Goal: Find contact information: Obtain details needed to contact an individual or organization

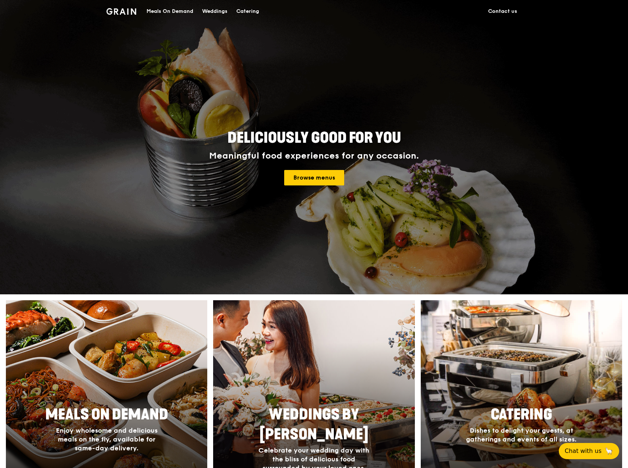
click at [247, 11] on div "Catering" at bounding box center [247, 11] width 23 height 22
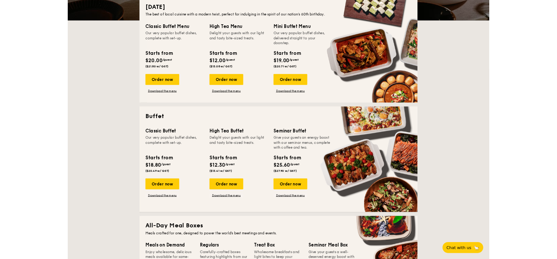
scroll to position [184, 0]
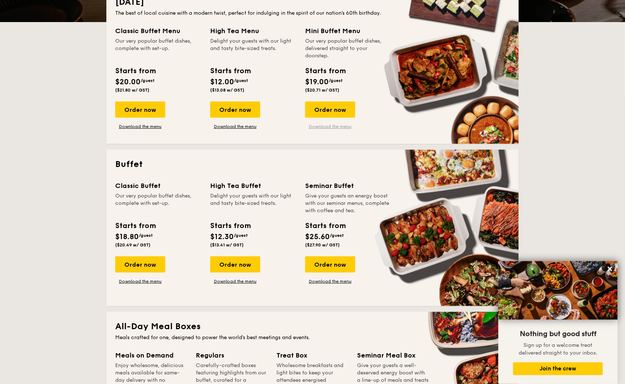
click at [327, 126] on link "Download the menu" at bounding box center [330, 127] width 50 height 6
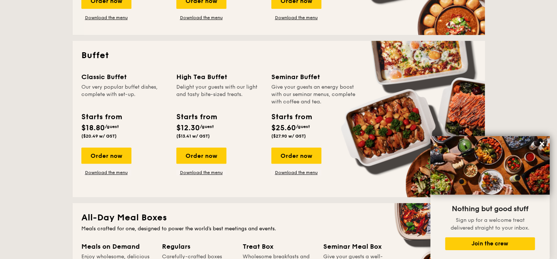
scroll to position [294, 0]
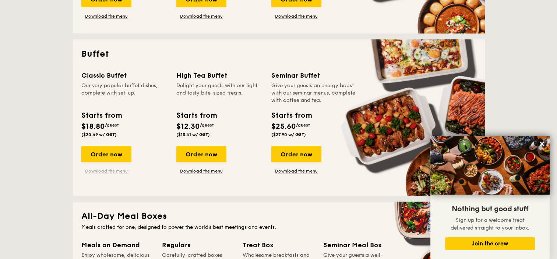
click at [106, 172] on link "Download the menu" at bounding box center [106, 171] width 50 height 6
click at [205, 172] on link "Download the menu" at bounding box center [201, 171] width 50 height 6
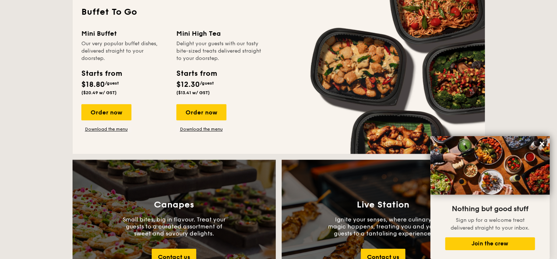
scroll to position [663, 0]
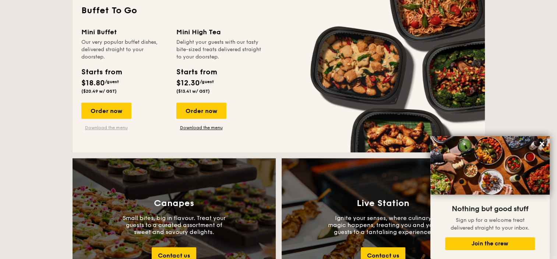
click at [99, 128] on link "Download the menu" at bounding box center [106, 128] width 50 height 6
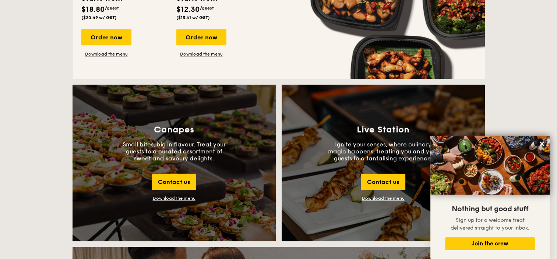
scroll to position [810, 0]
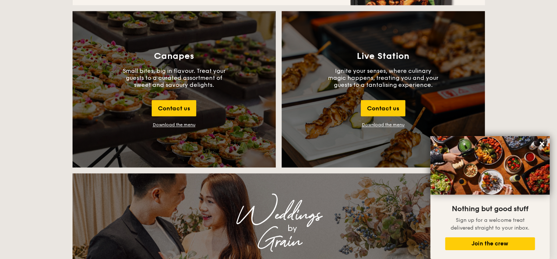
click at [172, 126] on div "Download the menu" at bounding box center [174, 124] width 43 height 5
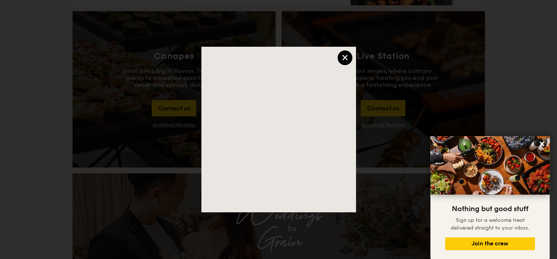
click at [349, 57] on div "×" at bounding box center [345, 57] width 15 height 15
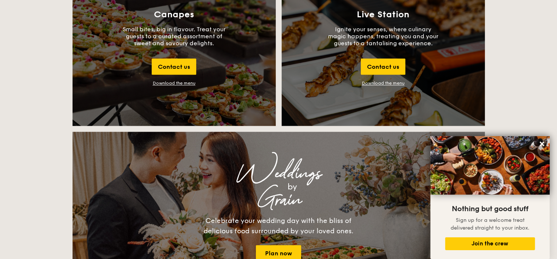
scroll to position [883, 0]
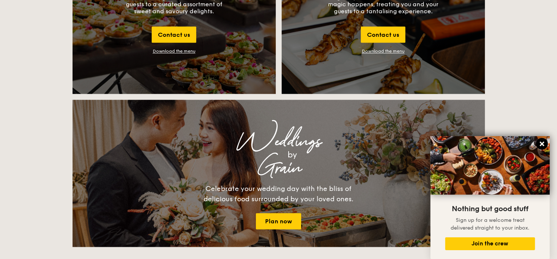
click at [543, 144] on icon at bounding box center [542, 144] width 7 height 7
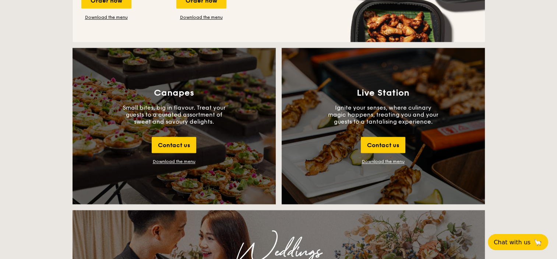
scroll to position [589, 0]
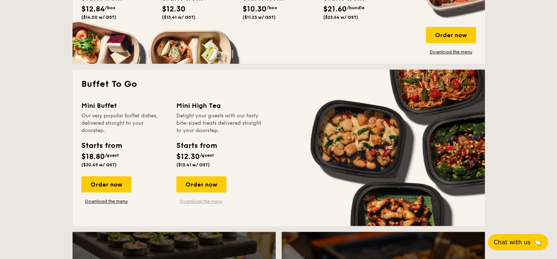
click at [205, 201] on link "Download the menu" at bounding box center [201, 201] width 50 height 6
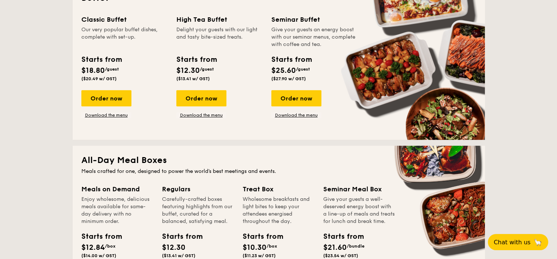
scroll to position [258, 0]
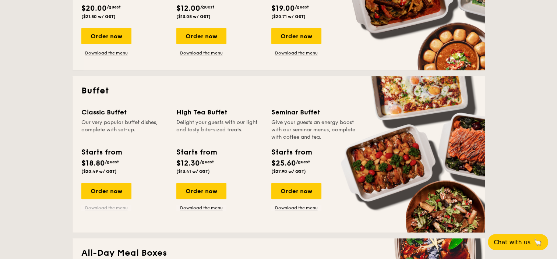
click at [107, 209] on link "Download the menu" at bounding box center [106, 208] width 50 height 6
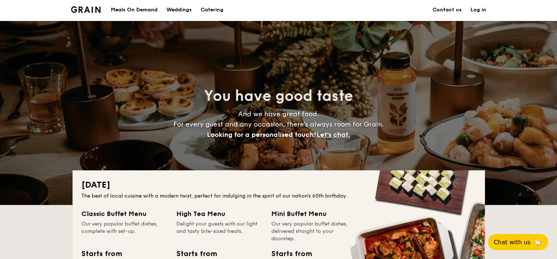
scroll to position [0, 0]
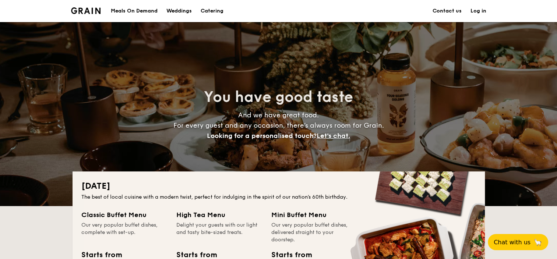
click at [449, 12] on link "Contact us" at bounding box center [446, 11] width 29 height 22
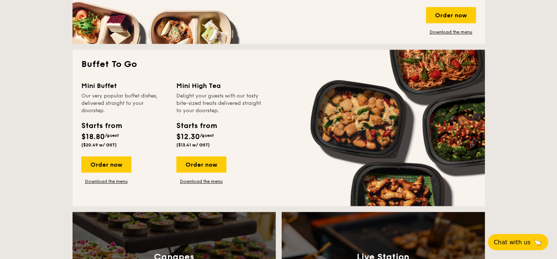
scroll to position [626, 0]
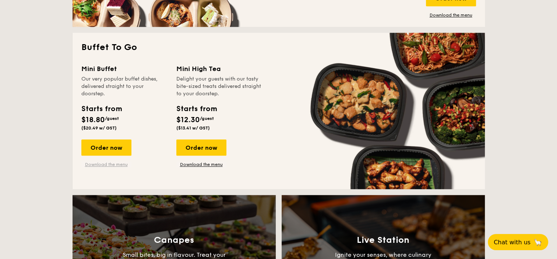
click at [104, 166] on link "Download the menu" at bounding box center [106, 165] width 50 height 6
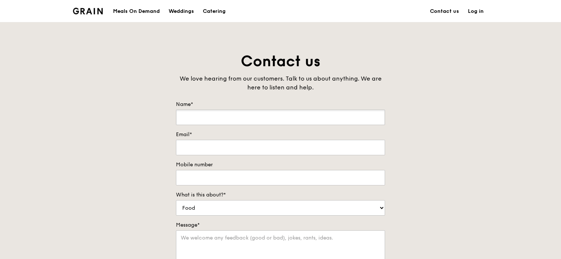
drag, startPoint x: 216, startPoint y: 114, endPoint x: 219, endPoint y: 111, distance: 4.2
click at [218, 113] on input "Name*" at bounding box center [280, 117] width 209 height 15
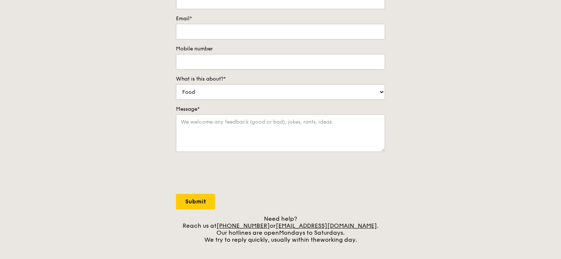
scroll to position [184, 0]
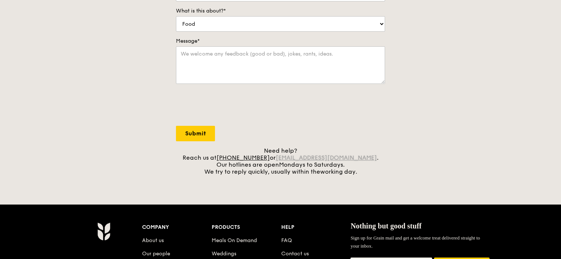
click at [292, 158] on link "[EMAIL_ADDRESS][DOMAIN_NAME]" at bounding box center [326, 157] width 101 height 7
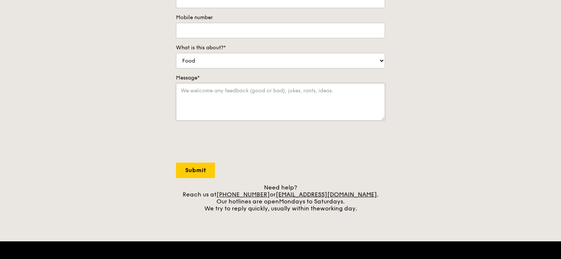
scroll to position [110, 0]
